Goal: Task Accomplishment & Management: Manage account settings

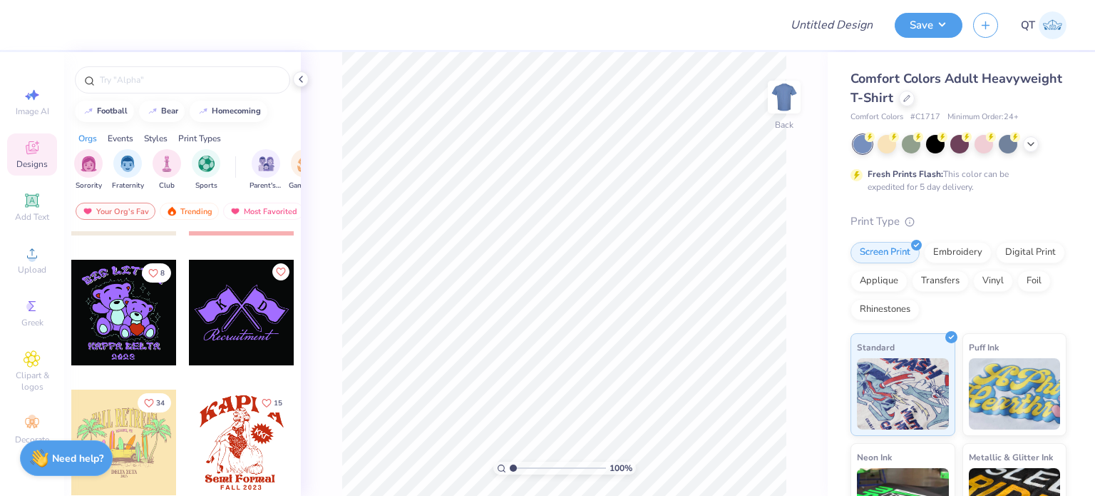
scroll to position [101, 0]
click at [123, 316] on div at bounding box center [124, 313] width 106 height 106
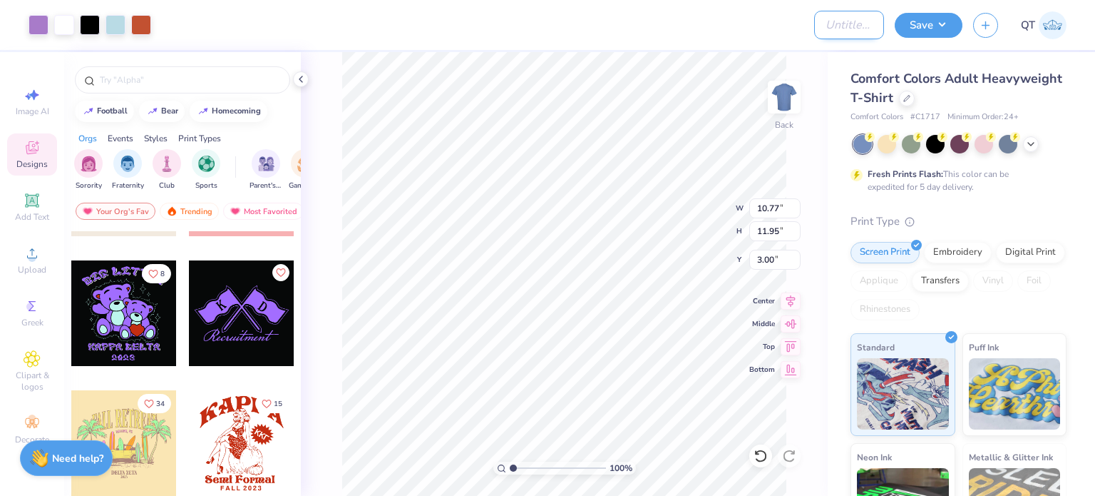
click at [833, 22] on input "Design Title" at bounding box center [849, 25] width 70 height 29
click at [827, 28] on input "Group order" at bounding box center [849, 25] width 70 height 29
type input "Proof forInfinite Group order link (Test Proof)"
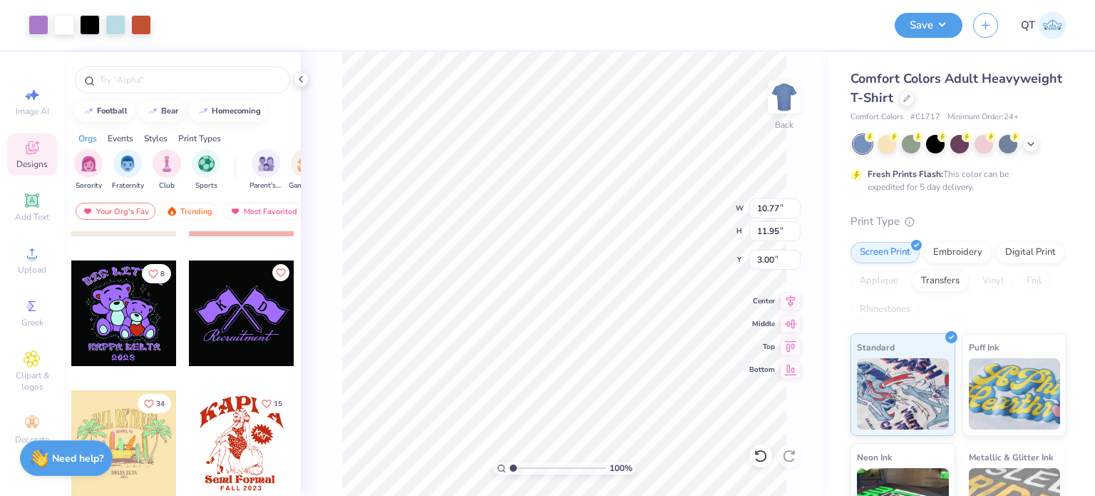
scroll to position [0, 0]
click at [929, 24] on button "Save" at bounding box center [929, 23] width 68 height 25
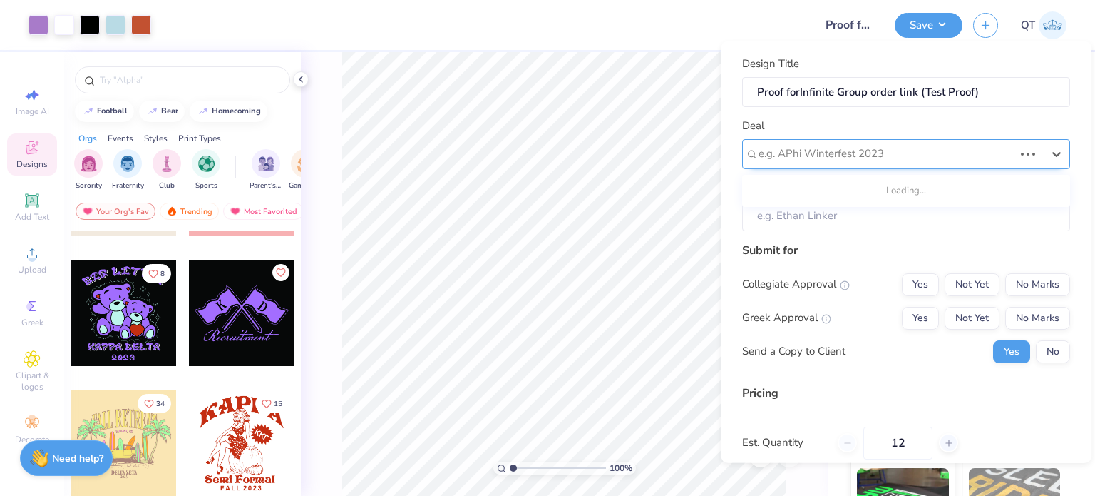
click at [903, 156] on div at bounding box center [886, 153] width 255 height 19
type input "testing please"
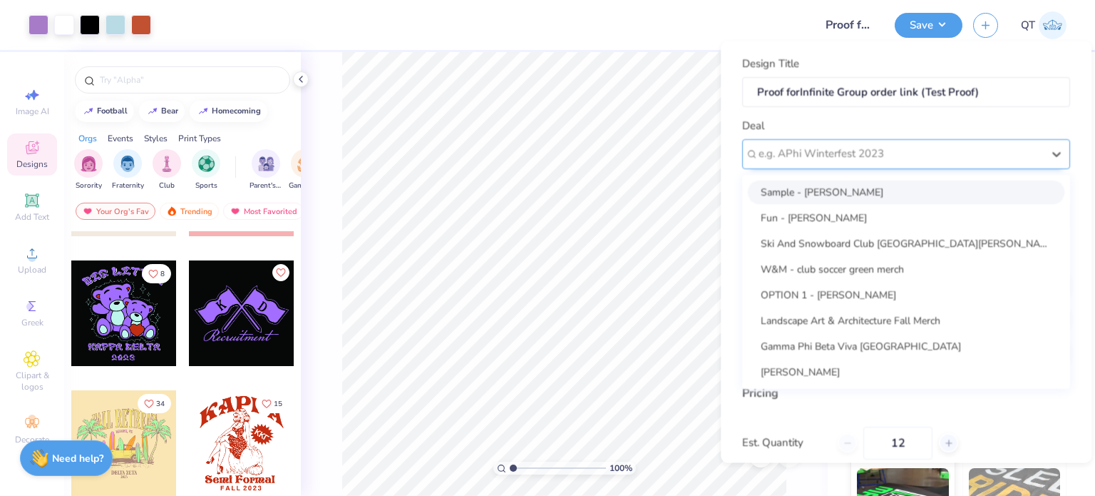
click at [776, 159] on div at bounding box center [901, 153] width 284 height 19
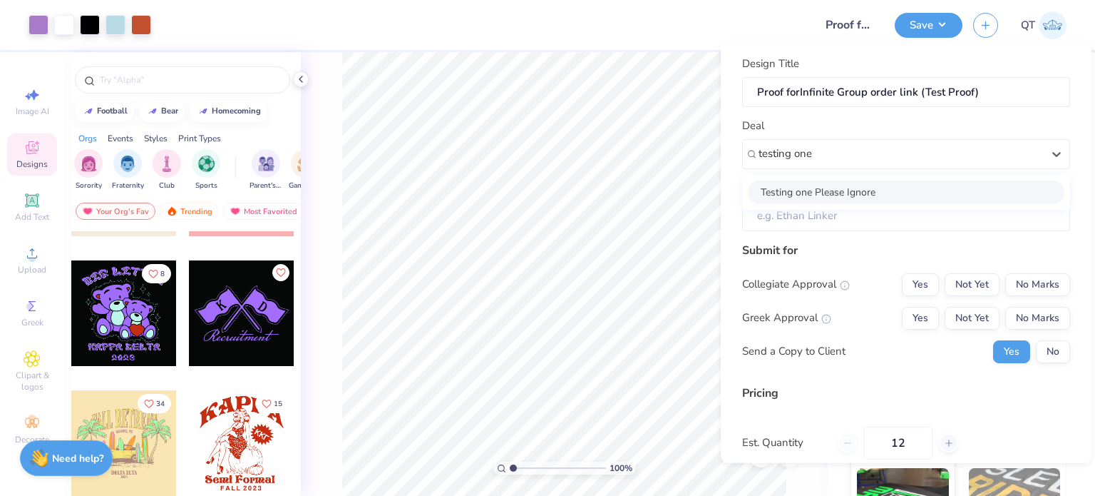
click at [777, 180] on div "Testing one Please Ignore" at bounding box center [906, 192] width 317 height 24
type input "testing one"
type input "Testing one Please Ignore"
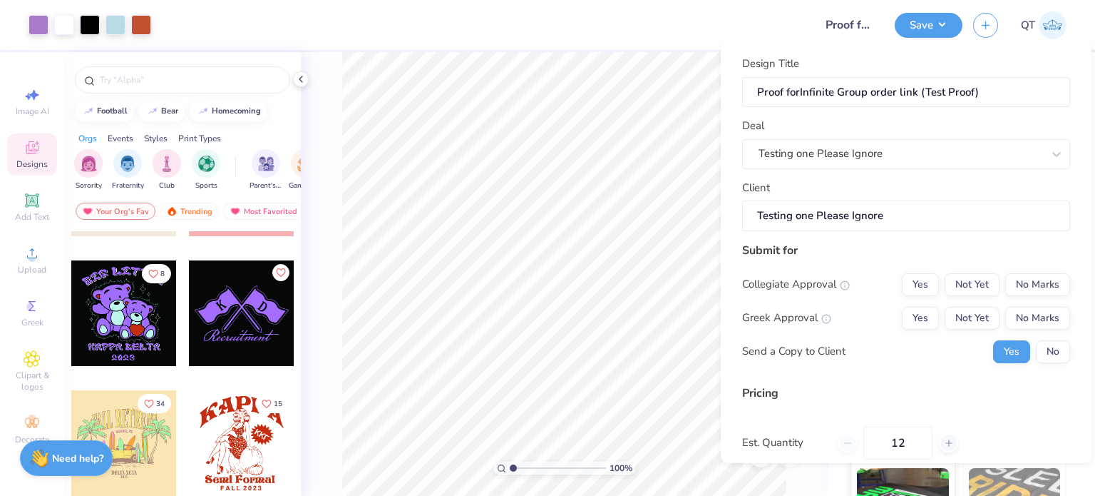
scroll to position [151, 0]
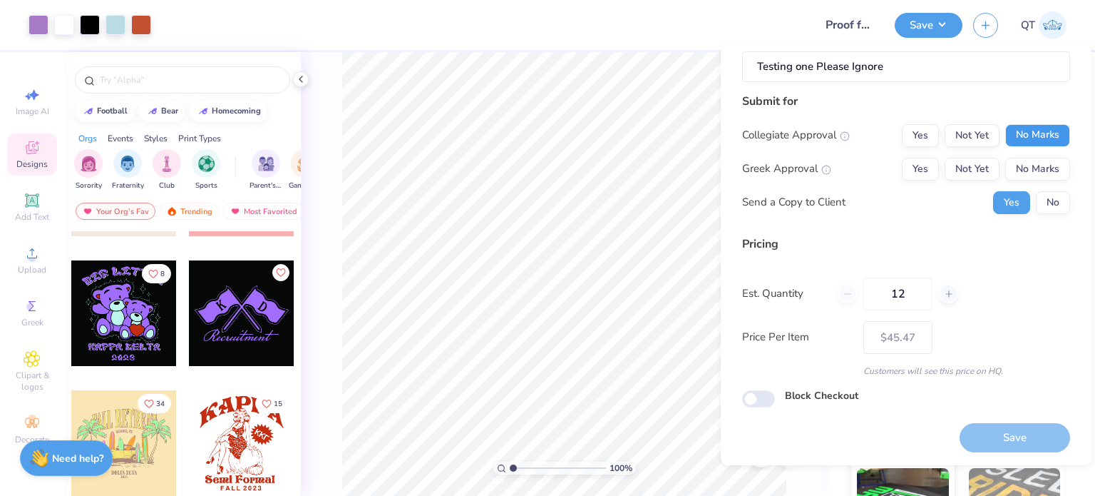
click at [1057, 138] on button "No Marks" at bounding box center [1037, 134] width 65 height 23
click at [1045, 159] on button "No Marks" at bounding box center [1037, 168] width 65 height 23
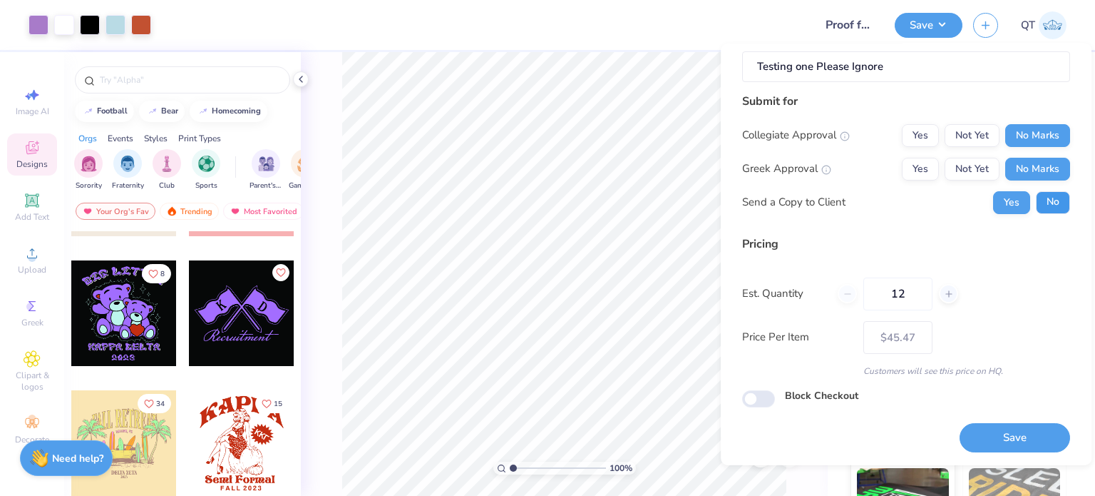
click at [1036, 210] on button "No" at bounding box center [1053, 201] width 34 height 23
click at [978, 438] on button "Save" at bounding box center [1015, 437] width 111 height 29
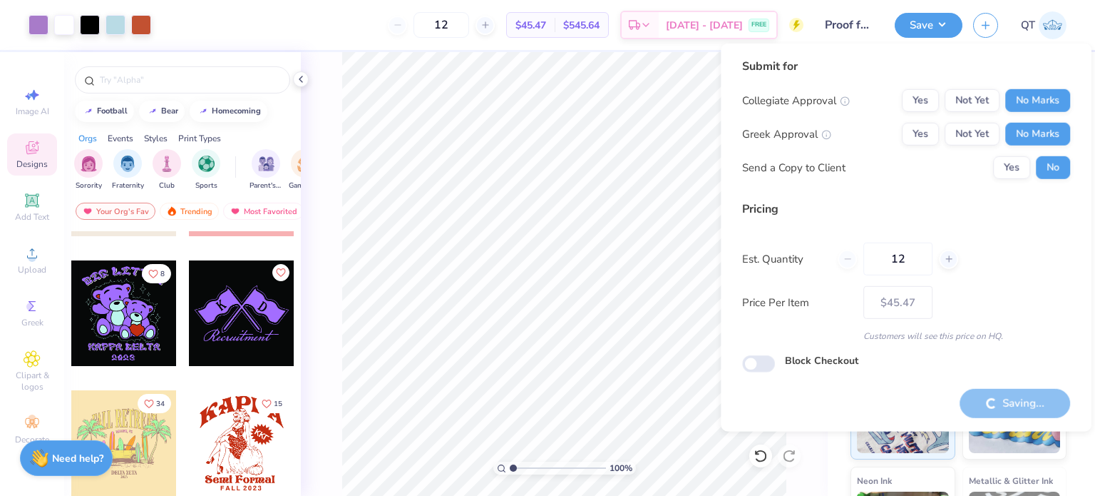
type input "– –"
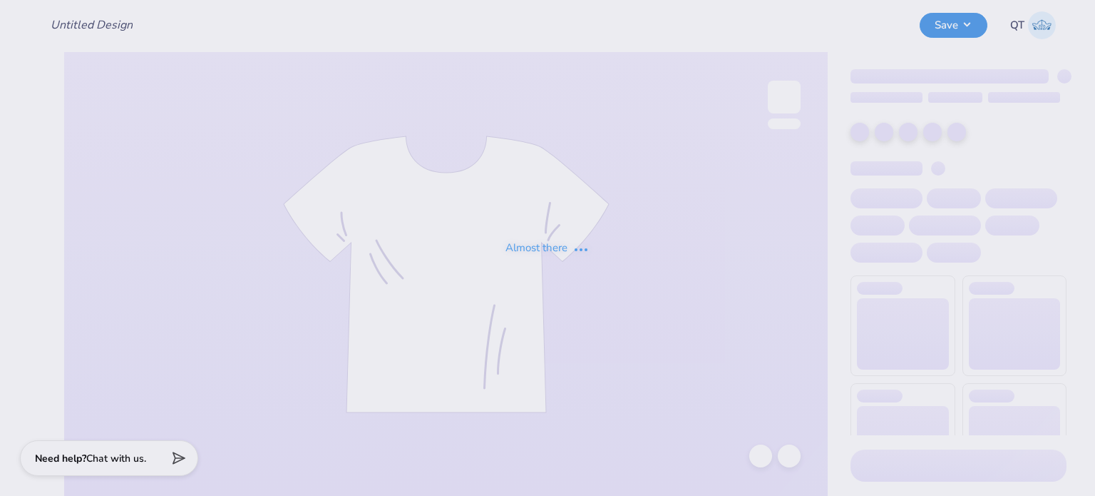
type input "Proof for Infinite Group order link (Test Proof)"
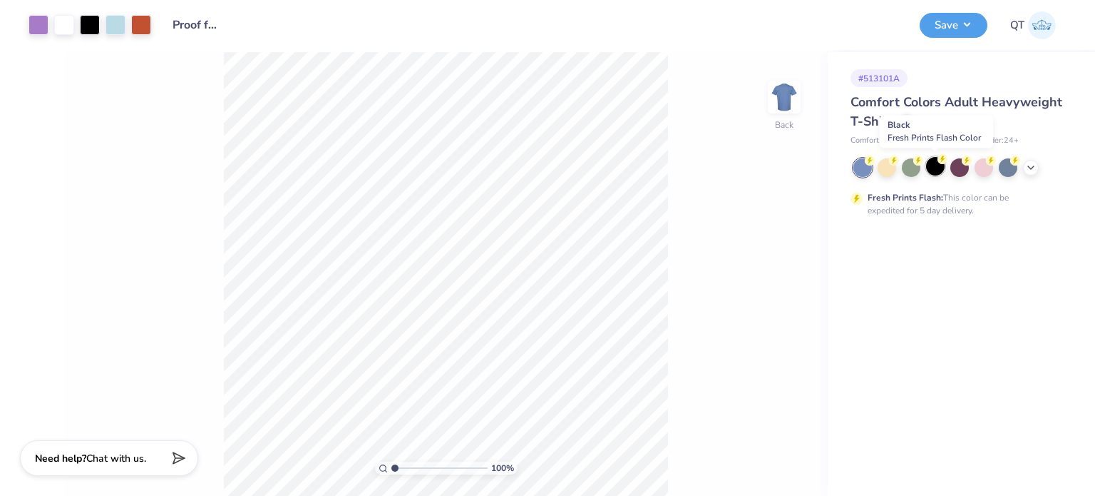
click at [939, 166] on div at bounding box center [935, 166] width 19 height 19
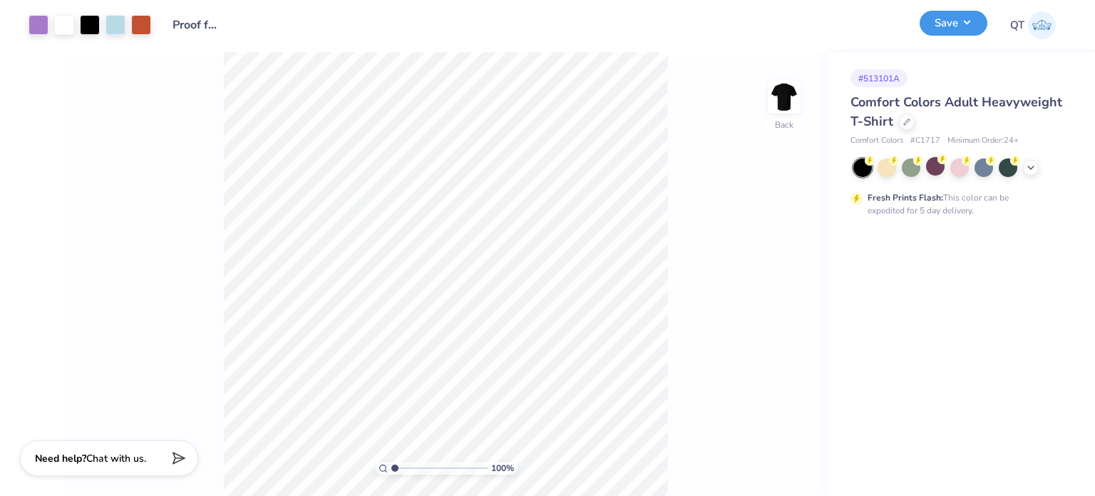
click at [960, 29] on button "Save" at bounding box center [954, 23] width 68 height 25
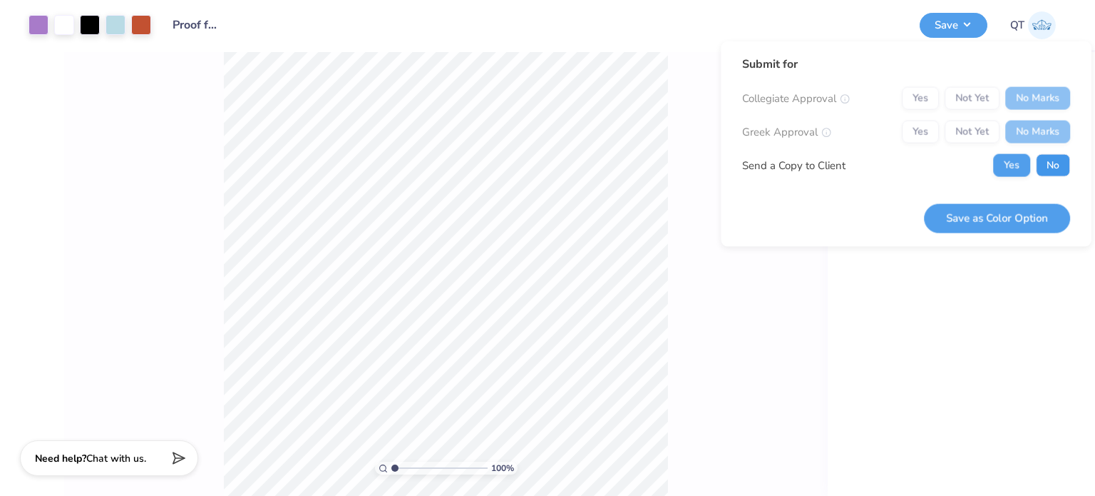
click at [1050, 158] on button "No" at bounding box center [1053, 165] width 34 height 23
click at [994, 218] on button "Save as Color Option" at bounding box center [997, 217] width 146 height 29
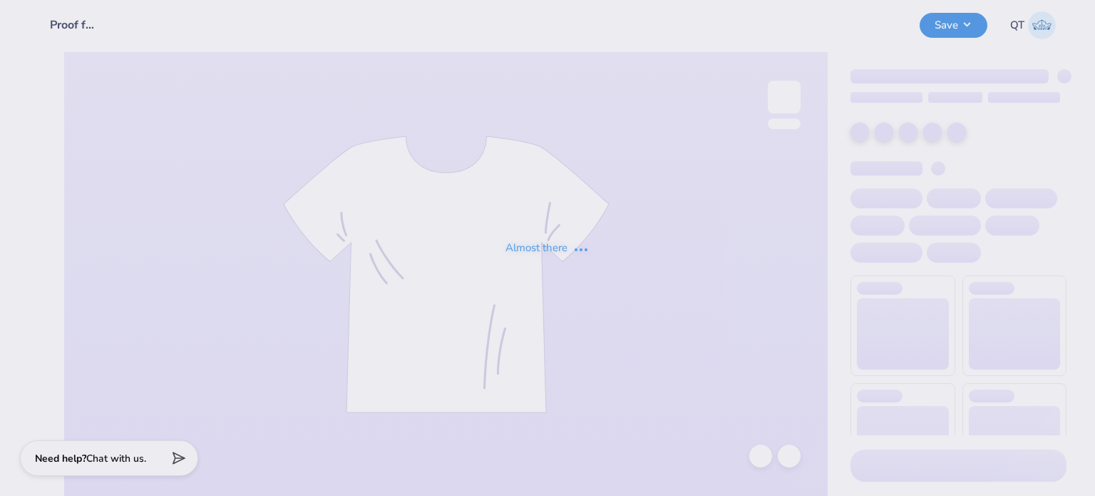
type input "Proof for Infinite Group order link (Test Proof)"
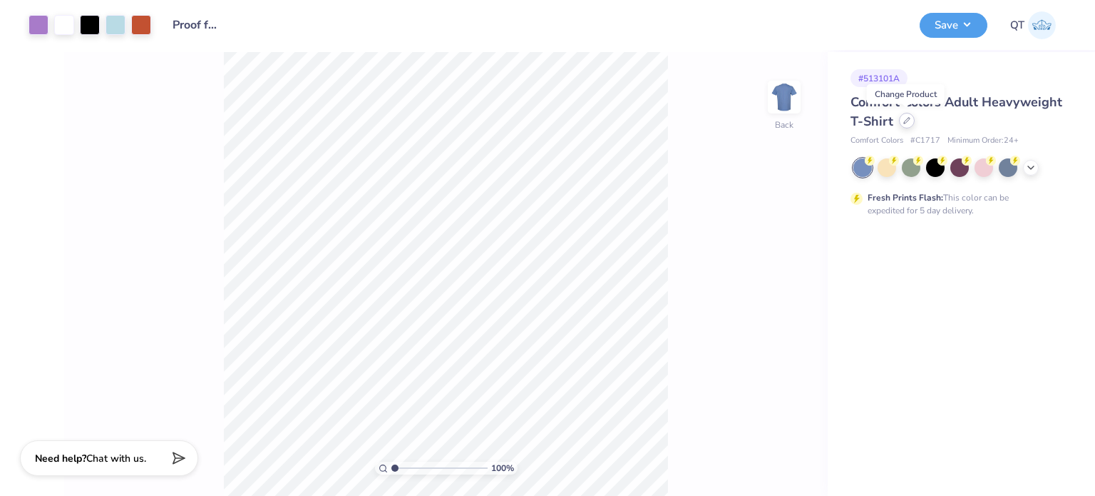
click at [904, 120] on icon at bounding box center [906, 120] width 7 height 7
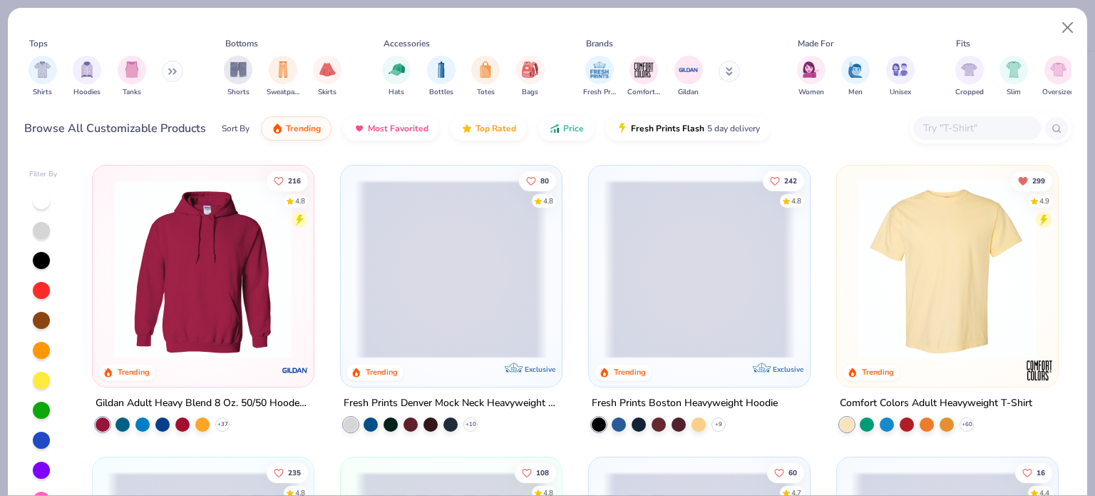
click at [935, 133] on input "text" at bounding box center [977, 128] width 110 height 16
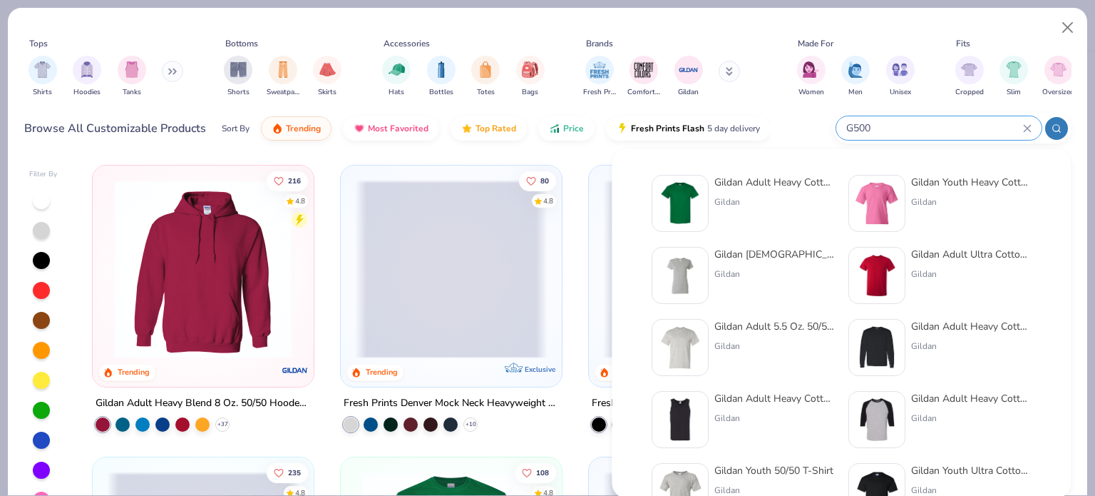
type input "G500"
click at [739, 189] on div "Gildan Adult Heavy Cotton T-Shirt" at bounding box center [774, 182] width 120 height 15
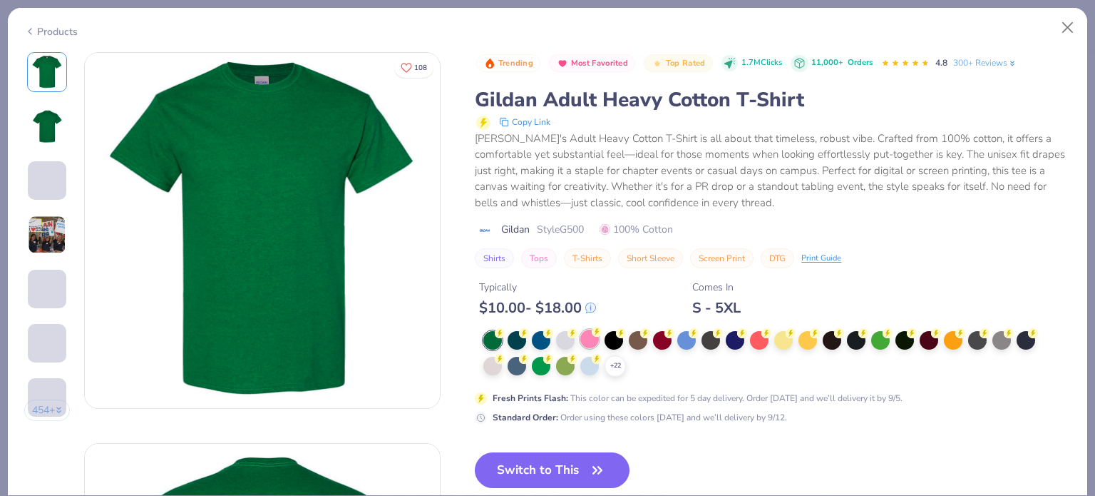
scroll to position [143, 0]
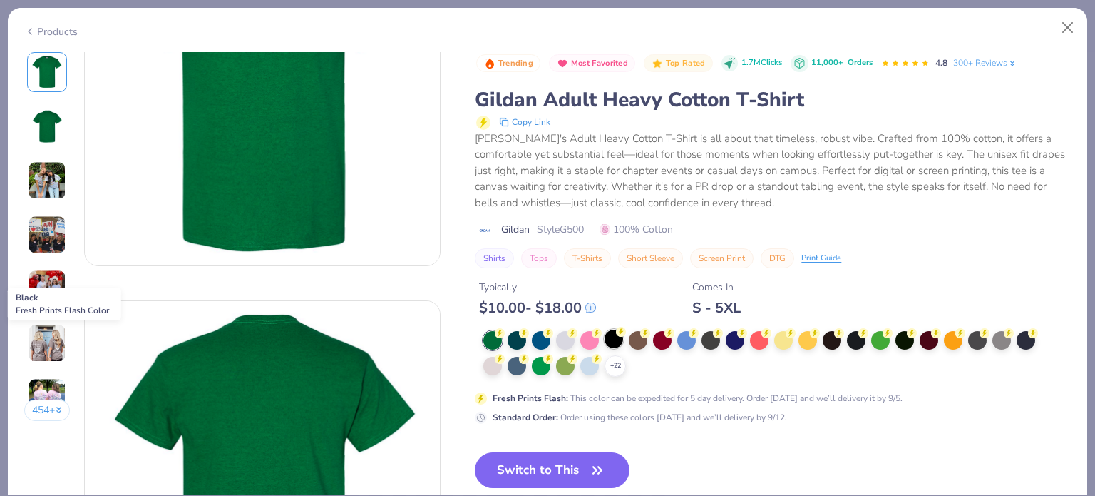
click at [619, 341] on div at bounding box center [614, 338] width 19 height 19
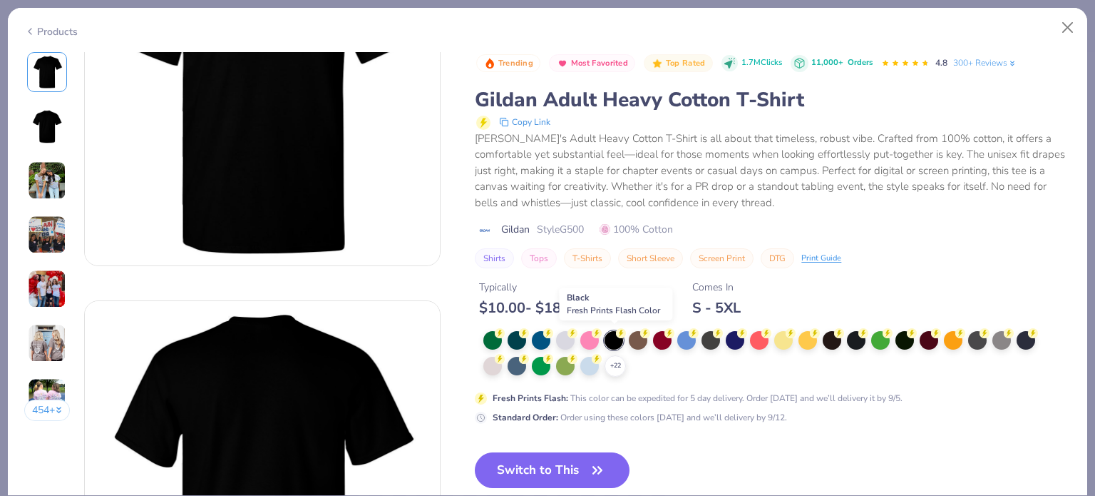
scroll to position [395, 0]
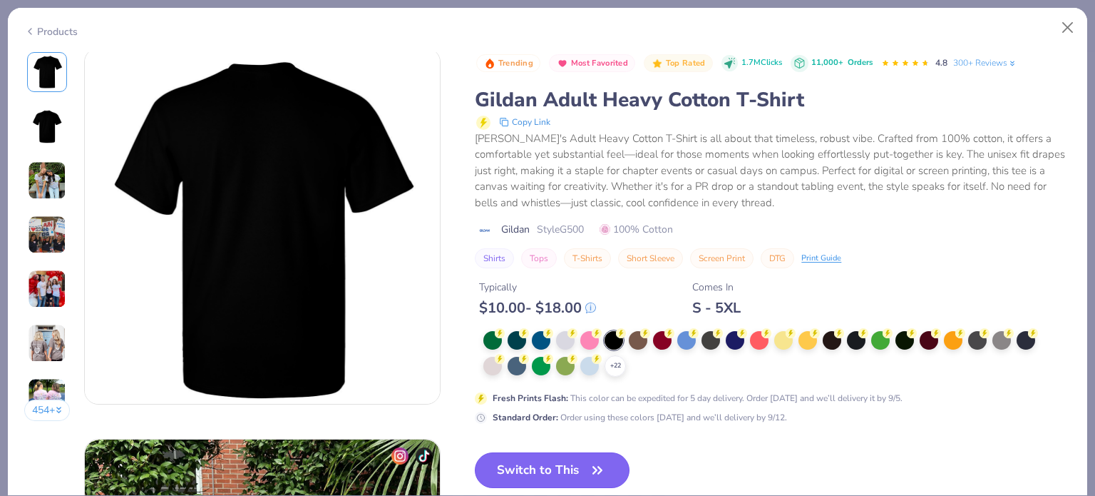
click at [547, 470] on button "Switch to This" at bounding box center [552, 470] width 155 height 36
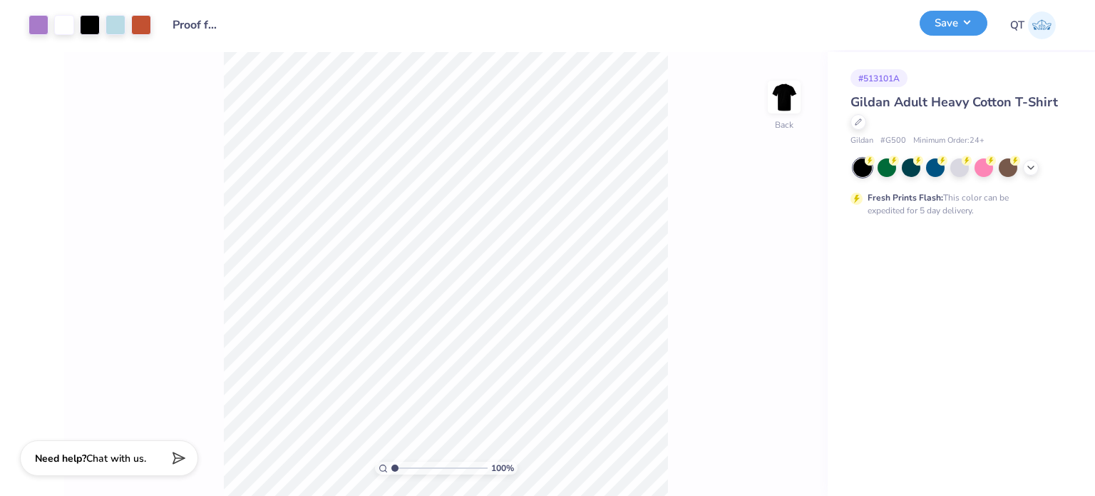
click at [953, 25] on button "Save" at bounding box center [954, 23] width 68 height 25
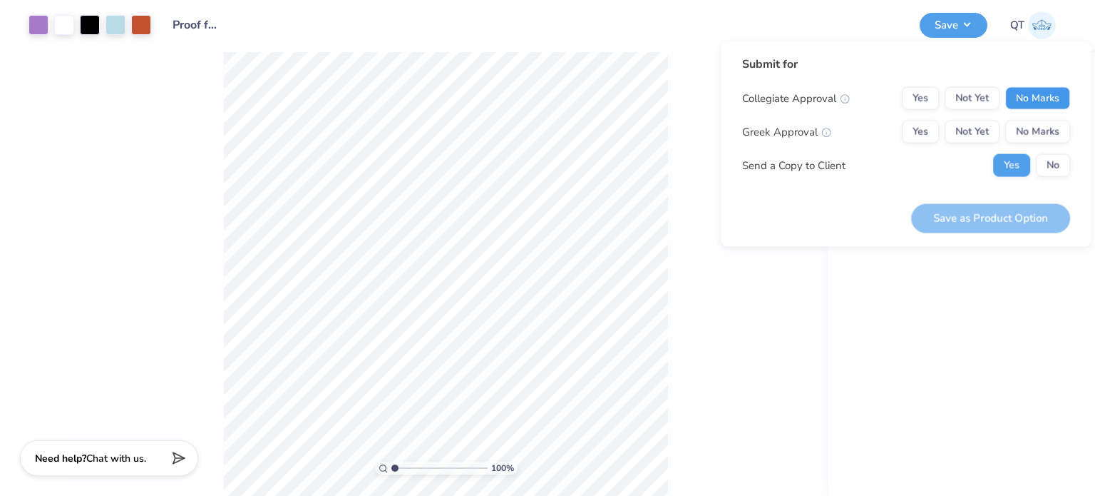
click at [1042, 88] on button "No Marks" at bounding box center [1037, 98] width 65 height 23
click at [1040, 135] on button "No Marks" at bounding box center [1037, 131] width 65 height 23
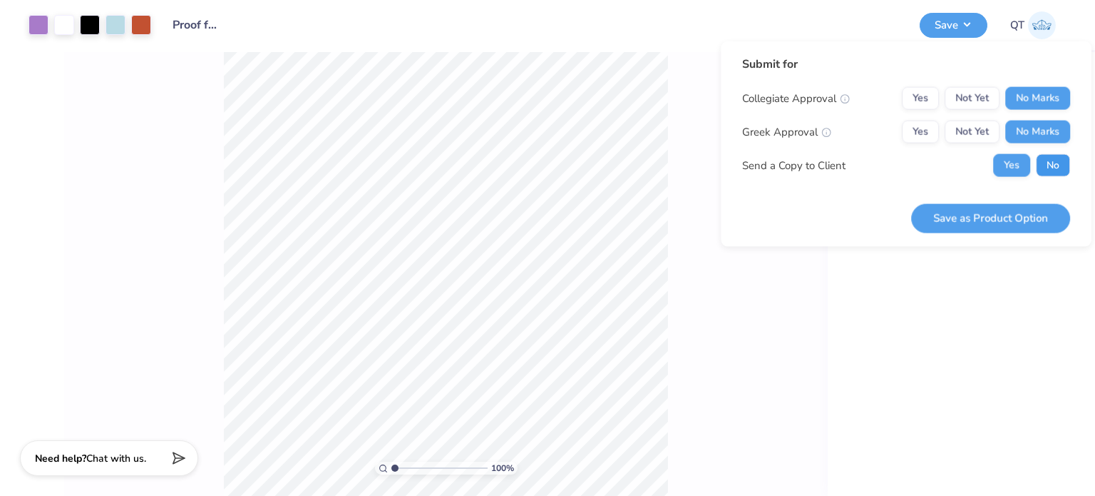
click at [1058, 158] on button "No" at bounding box center [1053, 165] width 34 height 23
click at [971, 205] on button "Save as Product Option" at bounding box center [990, 217] width 159 height 29
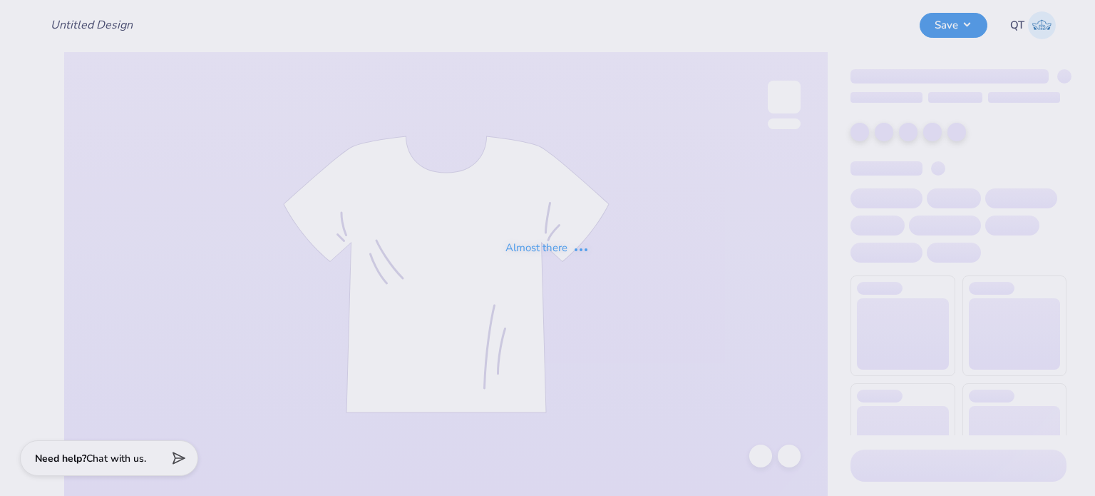
type input "Proof for Infinite Group order link (Test Proof)"
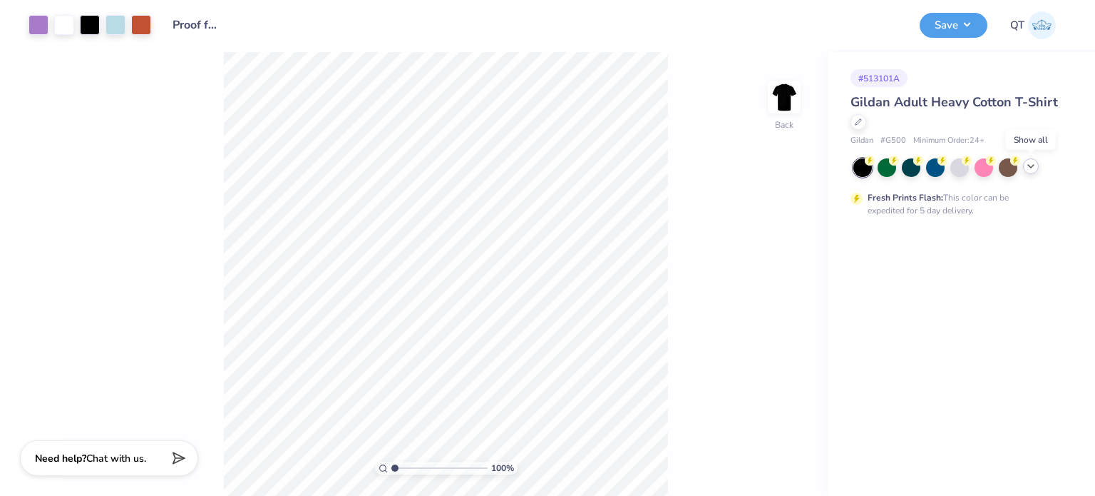
click at [1027, 163] on icon at bounding box center [1030, 165] width 11 height 11
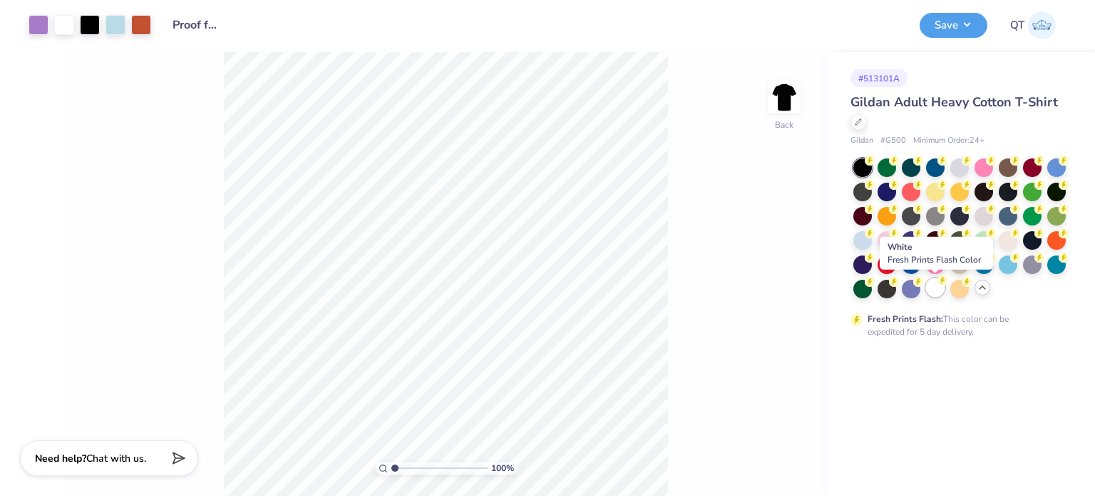
click at [930, 290] on div at bounding box center [935, 287] width 19 height 19
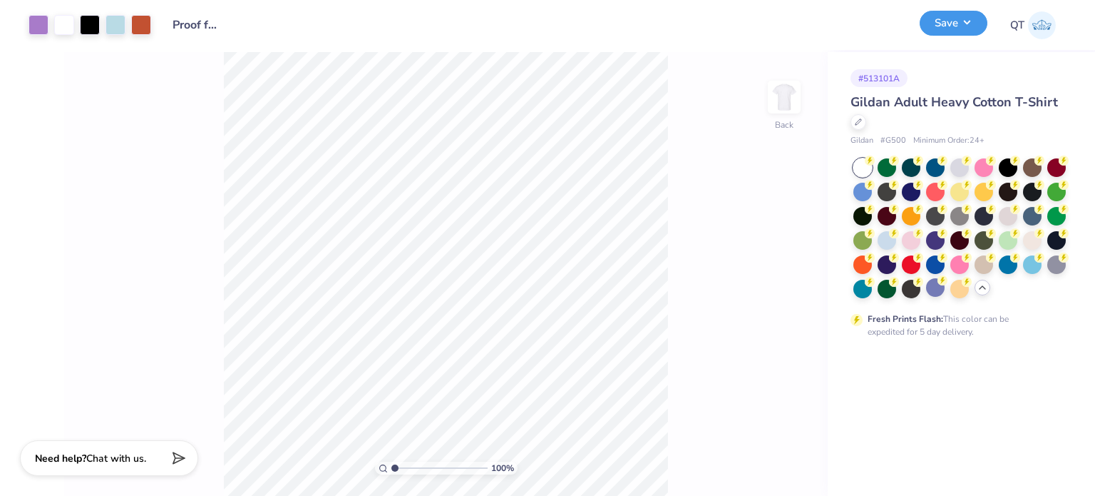
click at [958, 19] on button "Save" at bounding box center [954, 23] width 68 height 25
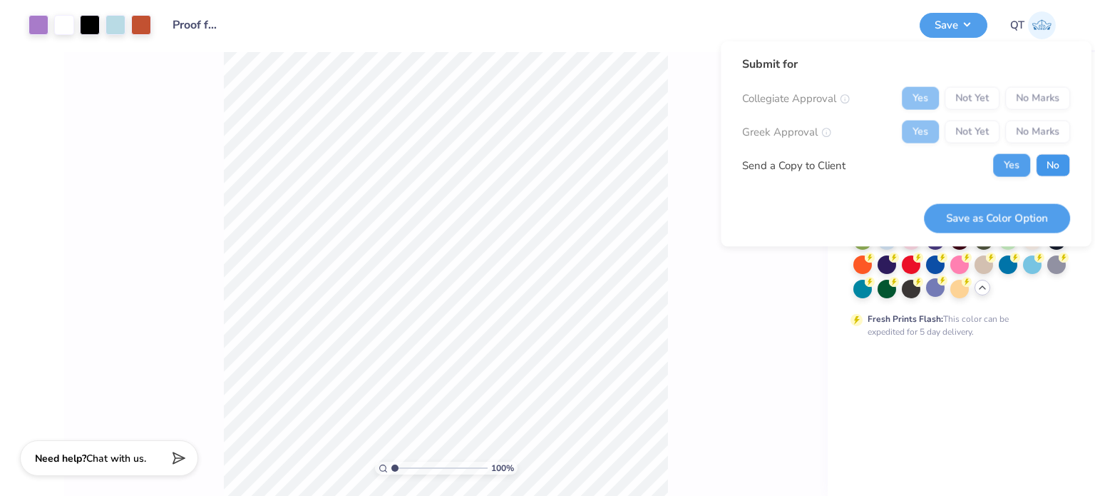
click at [1061, 160] on button "No" at bounding box center [1053, 165] width 34 height 23
click at [1003, 215] on button "Save as Color Option" at bounding box center [997, 217] width 146 height 29
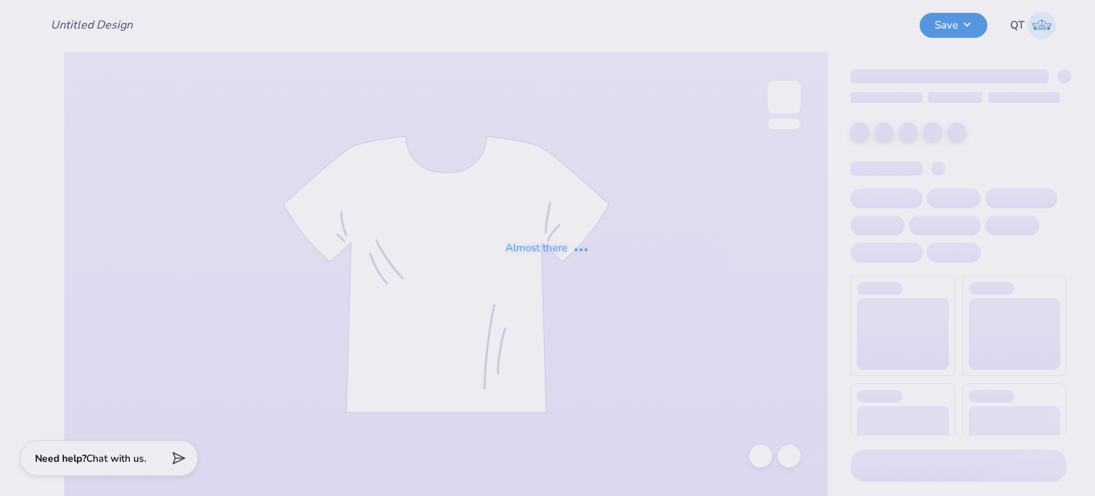
type input "Proof for Infinite Group order link (Test Proof)"
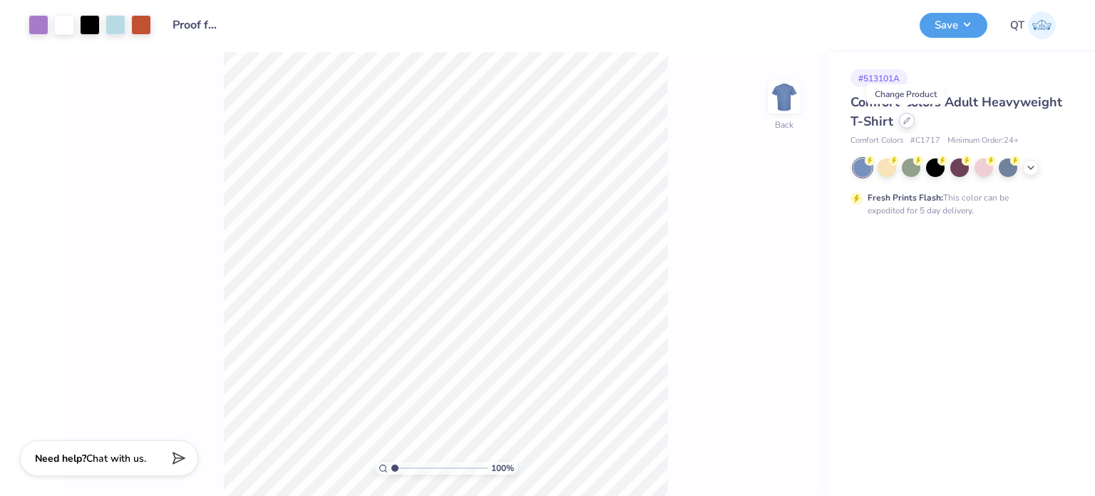
click at [905, 128] on div at bounding box center [907, 121] width 16 height 16
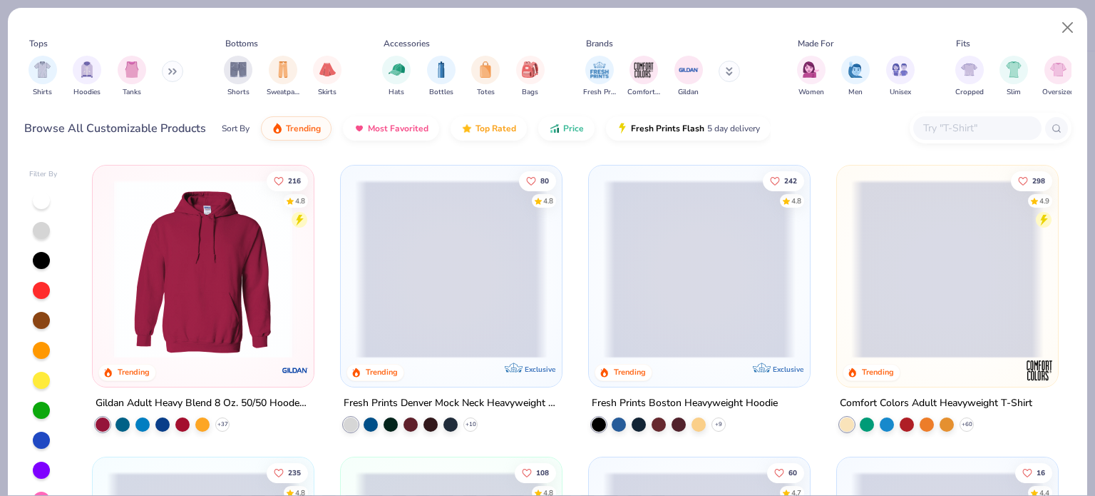
click at [945, 140] on div at bounding box center [991, 128] width 162 height 31
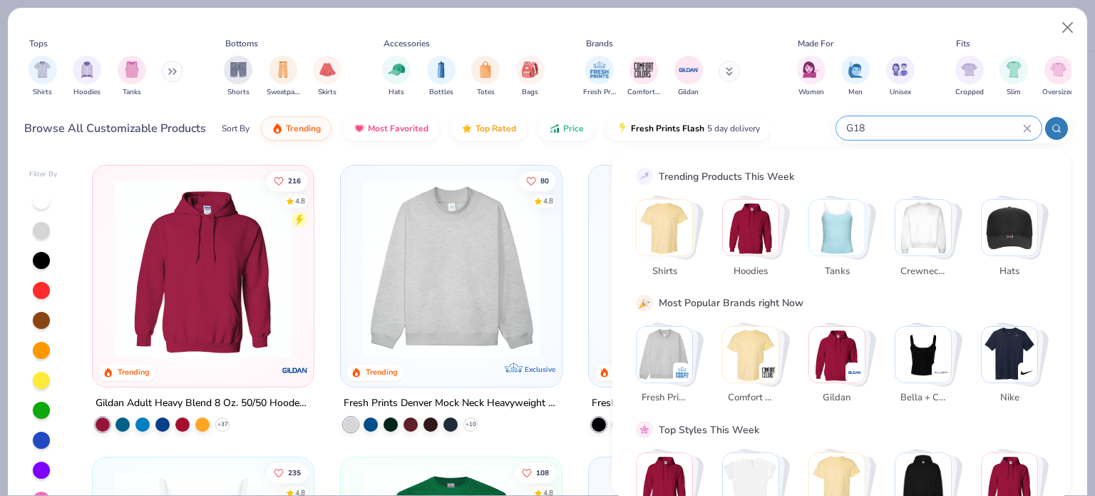
type input "G185"
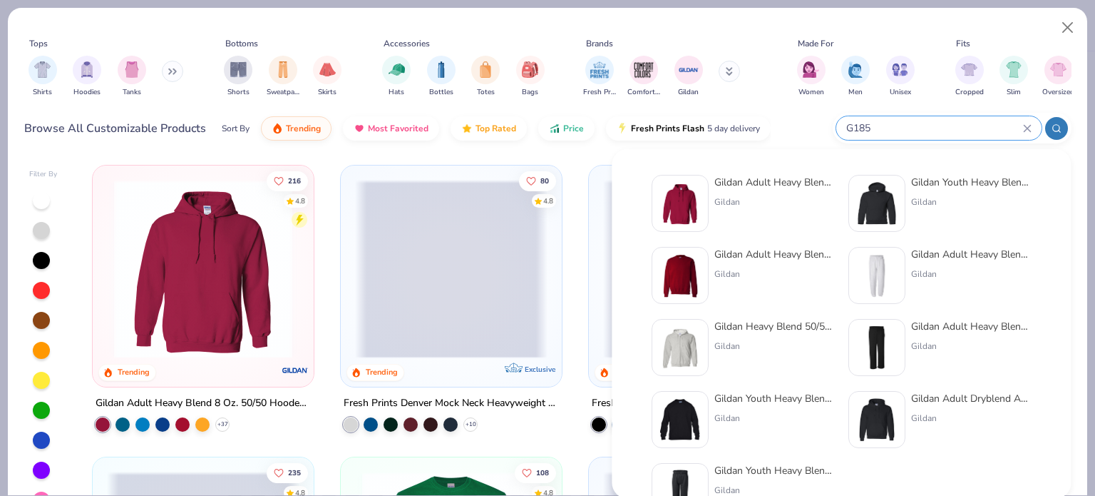
click at [945, 140] on div "G185" at bounding box center [952, 128] width 239 height 31
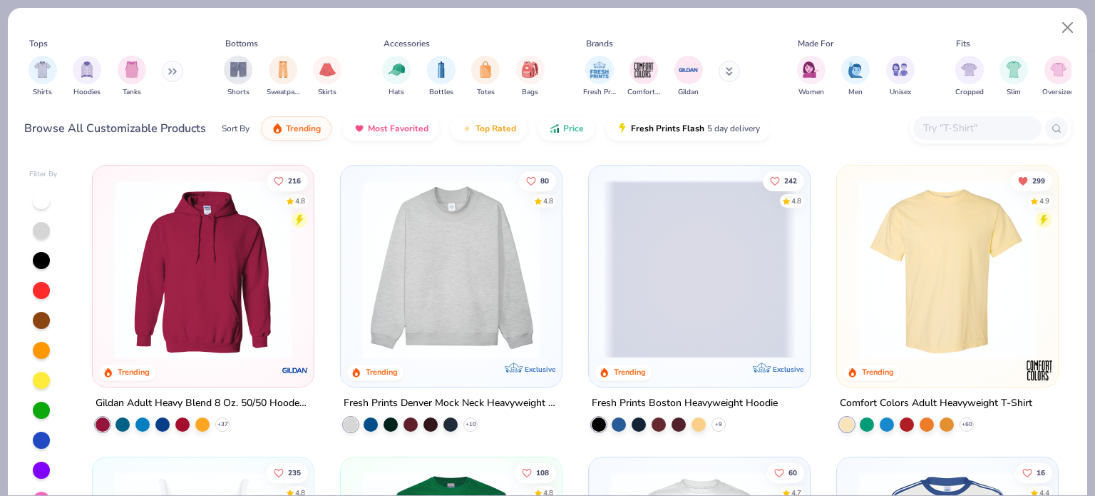
click at [966, 123] on input "text" at bounding box center [977, 128] width 110 height 16
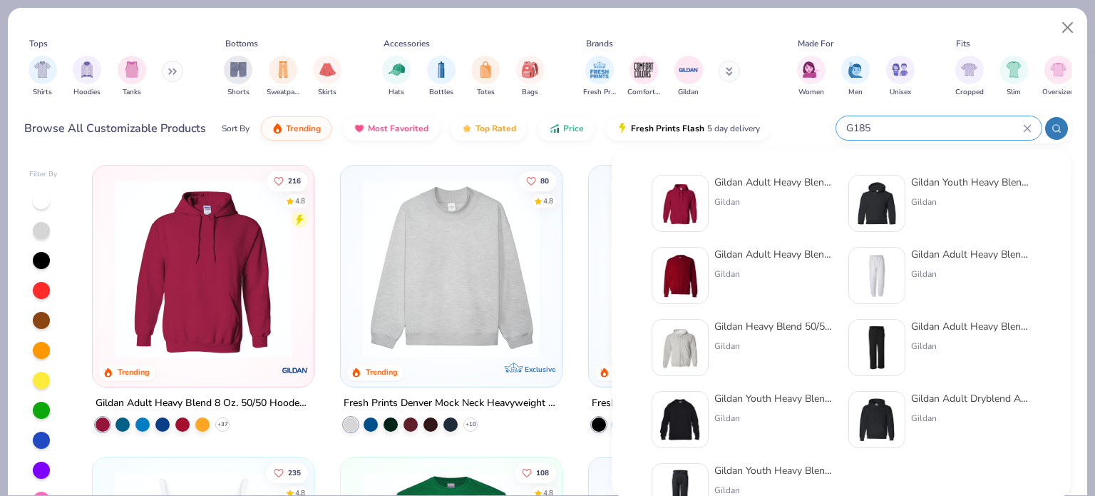
type input "G185"
click at [774, 191] on div "Gildan Adult Heavy Blend 8 Oz. 50/50 Hooded Sweatshirt Gildan" at bounding box center [774, 203] width 120 height 57
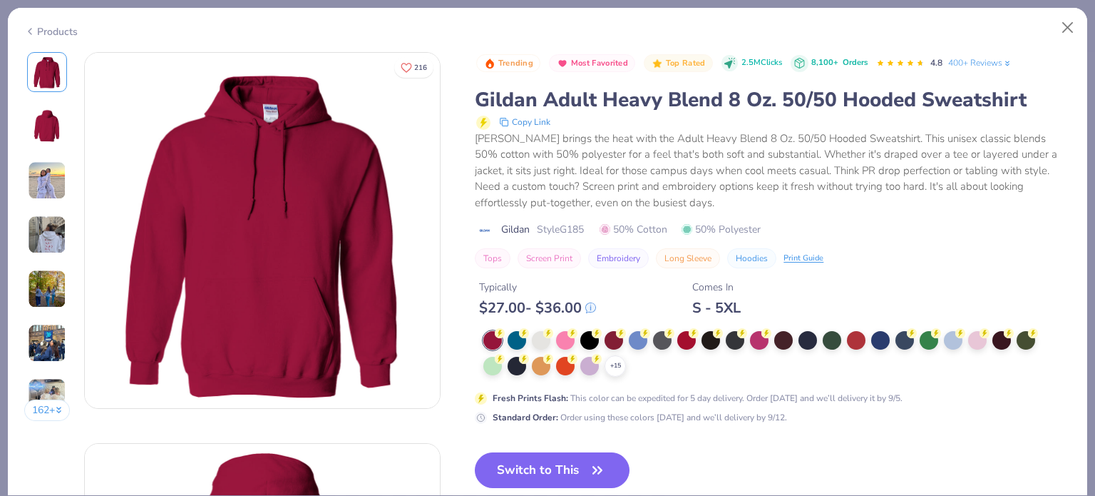
scroll to position [74, 0]
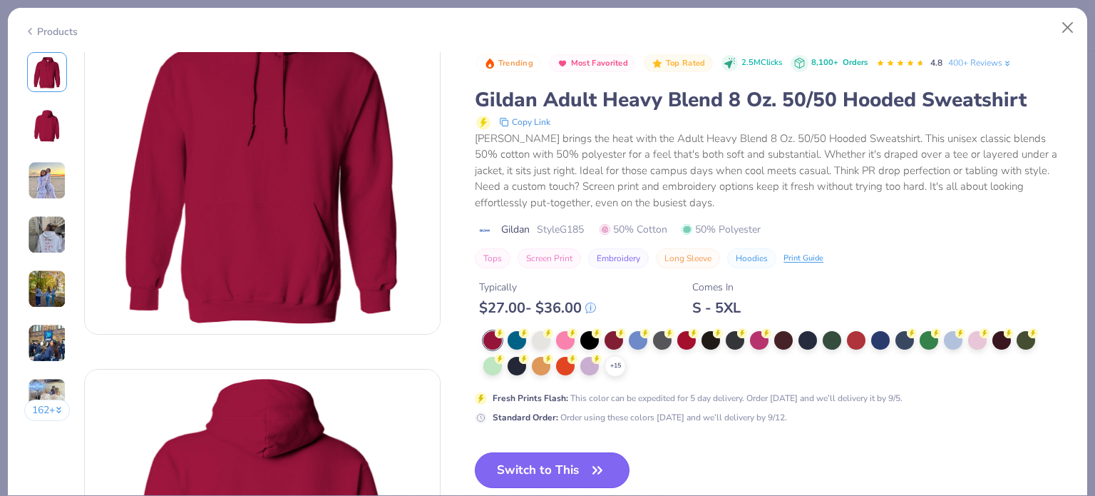
click at [549, 452] on button "Switch to This" at bounding box center [552, 470] width 155 height 36
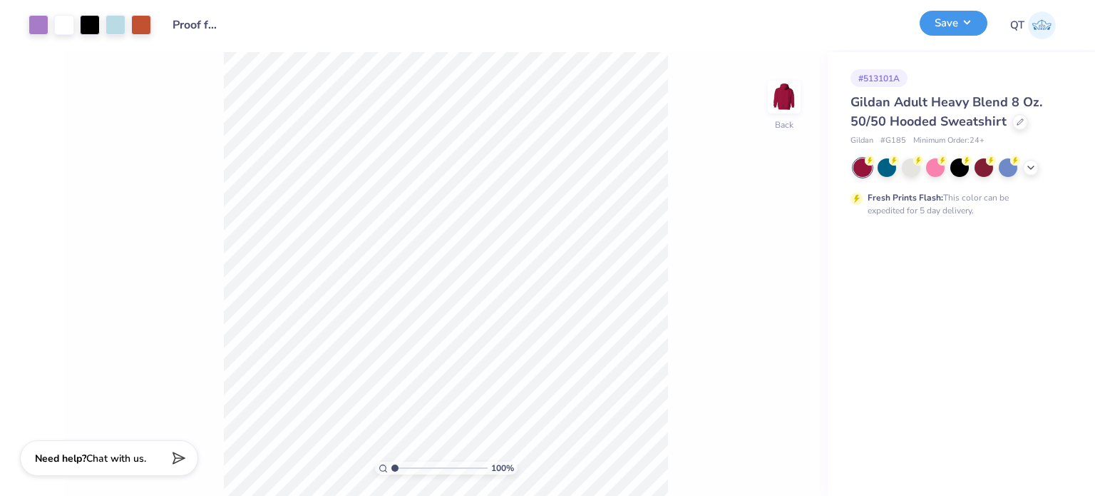
click at [953, 26] on button "Save" at bounding box center [954, 23] width 68 height 25
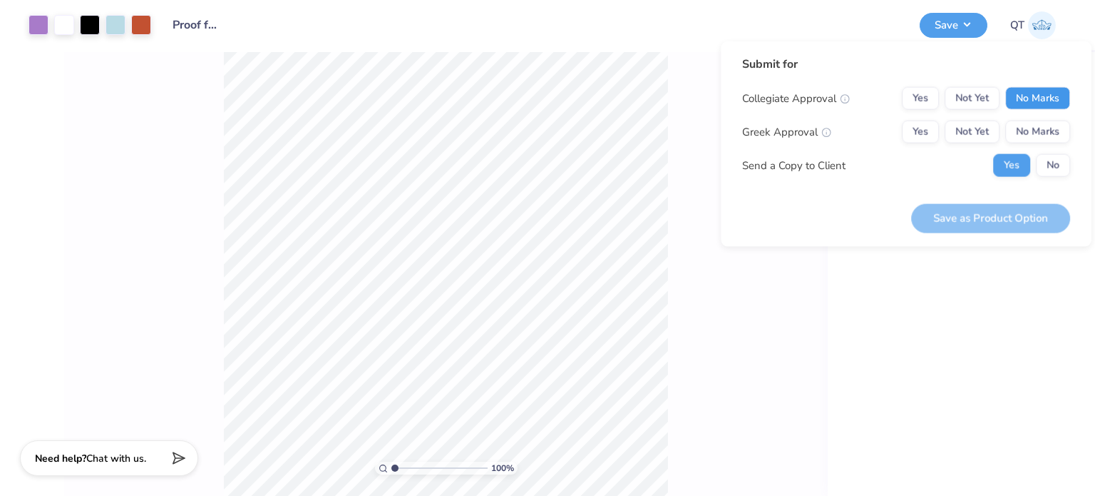
click at [1044, 92] on button "No Marks" at bounding box center [1037, 98] width 65 height 23
click at [1039, 123] on button "No Marks" at bounding box center [1037, 131] width 65 height 23
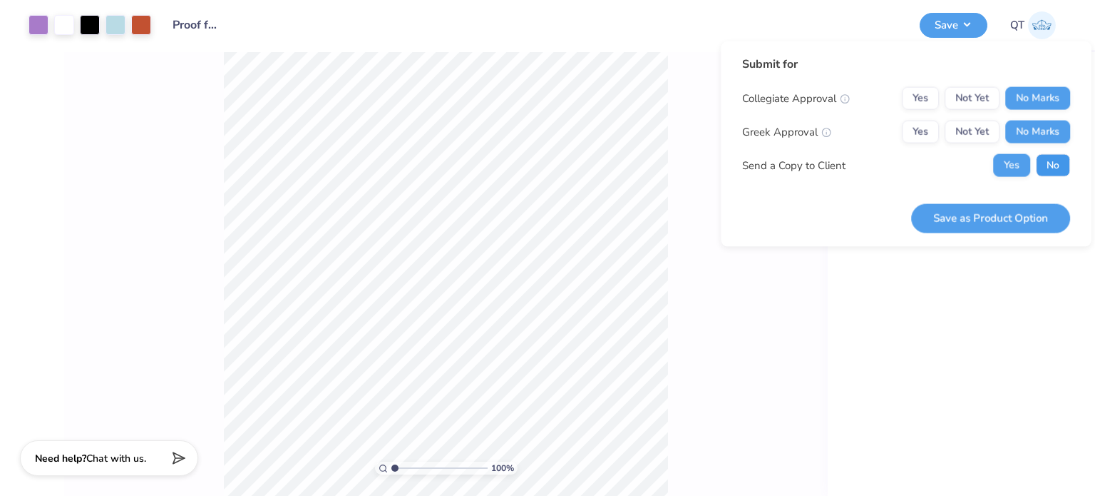
click at [1052, 163] on button "No" at bounding box center [1053, 165] width 34 height 23
click at [992, 212] on button "Save as Product Option" at bounding box center [990, 217] width 159 height 29
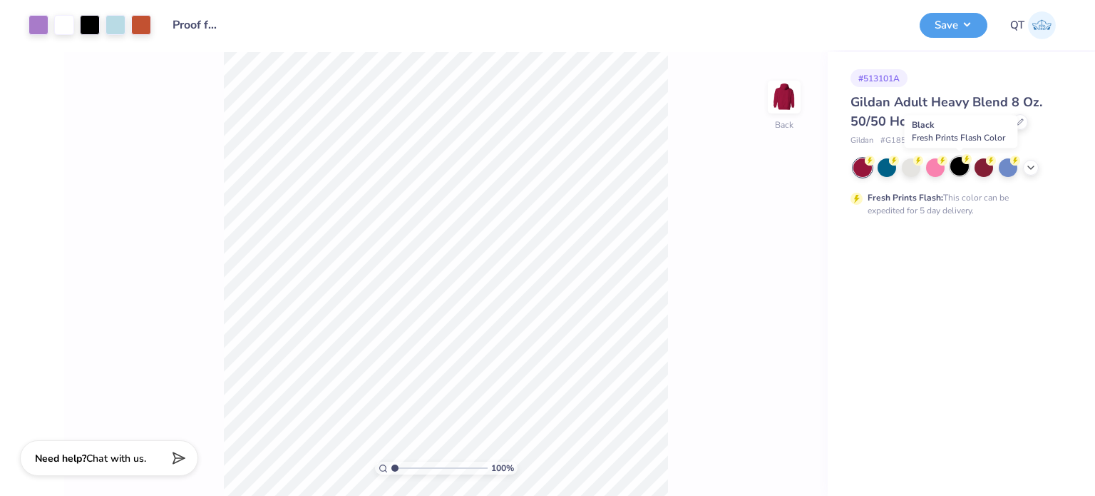
click at [958, 165] on div at bounding box center [959, 166] width 19 height 19
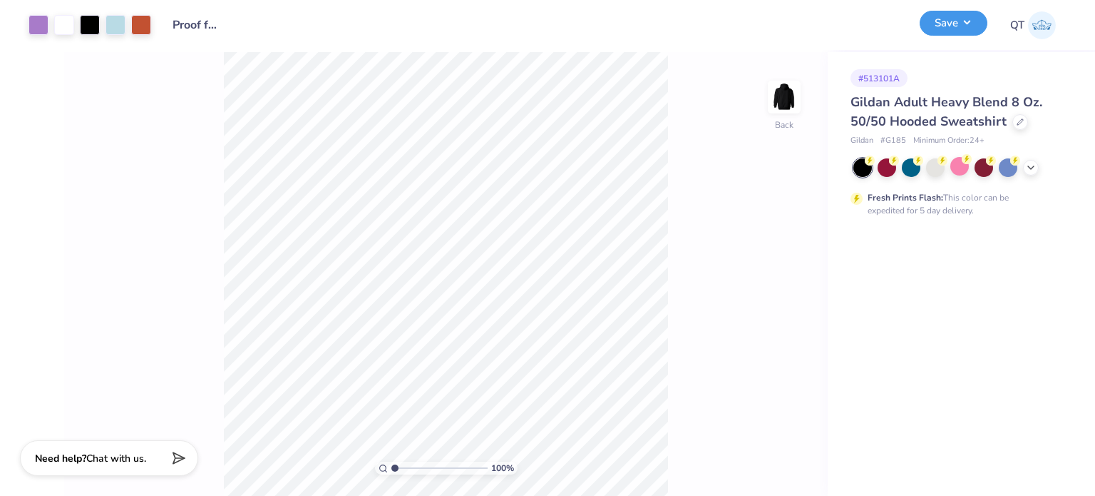
click at [975, 18] on button "Save" at bounding box center [954, 23] width 68 height 25
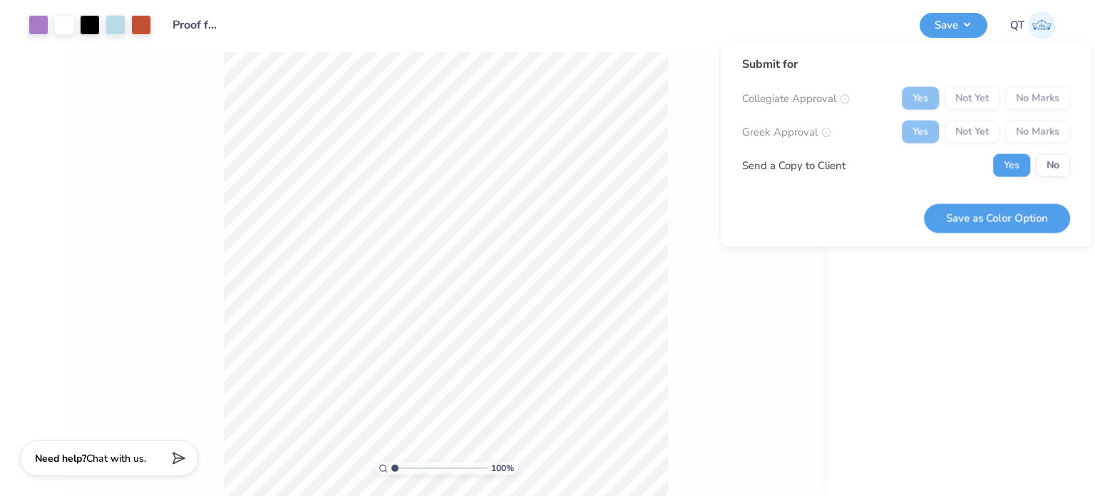
click at [1044, 132] on div "Yes Not Yet No Marks" at bounding box center [986, 131] width 168 height 23
click at [1055, 159] on button "No" at bounding box center [1053, 165] width 34 height 23
click at [989, 226] on button "Save as Color Option" at bounding box center [997, 217] width 146 height 29
